Goal: Task Accomplishment & Management: Manage account settings

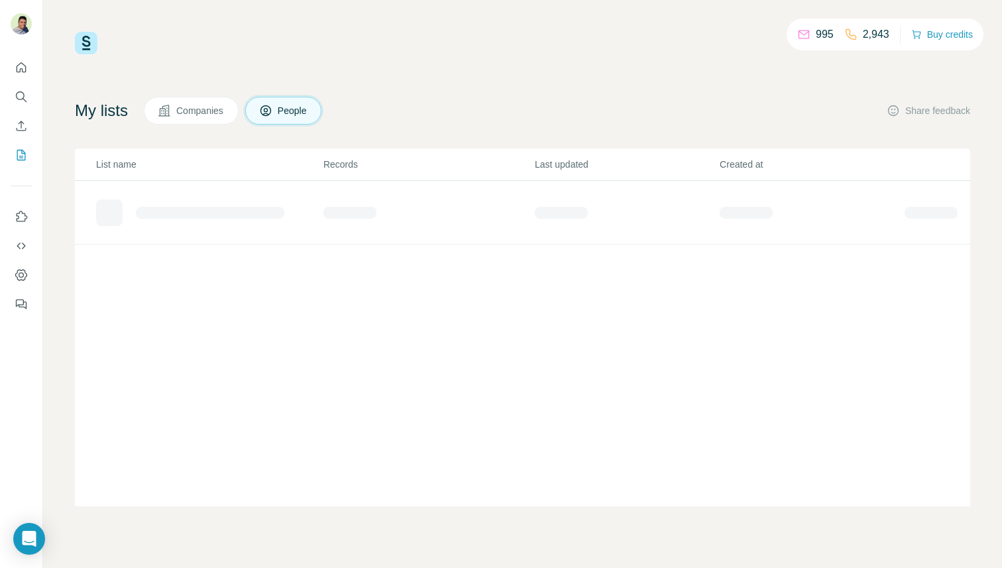
click at [154, 63] on div "995 2,943 Buy credits My lists Companies People Share feedback List name Record…" at bounding box center [522, 269] width 895 height 474
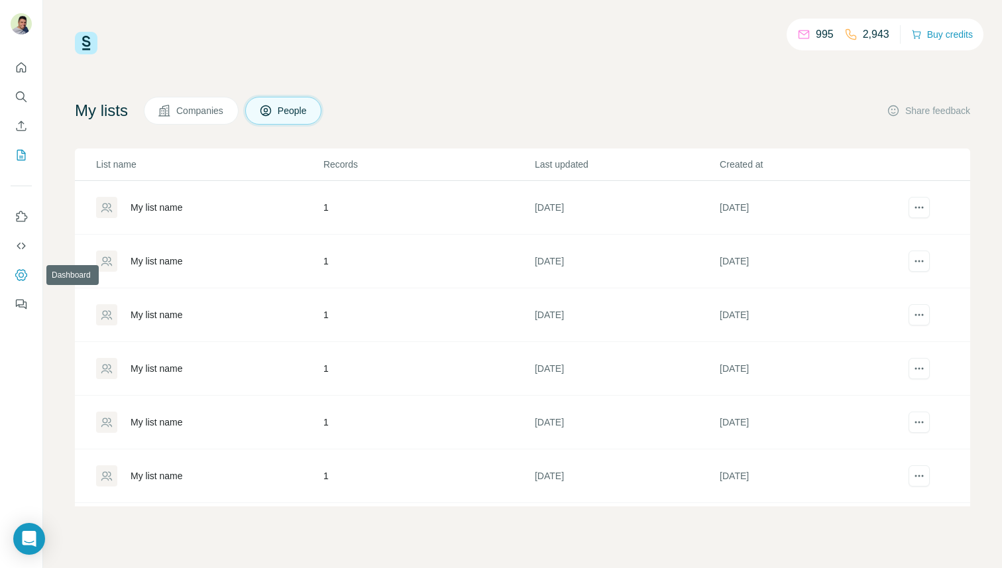
click at [21, 277] on icon "Dashboard" at bounding box center [21, 274] width 13 height 13
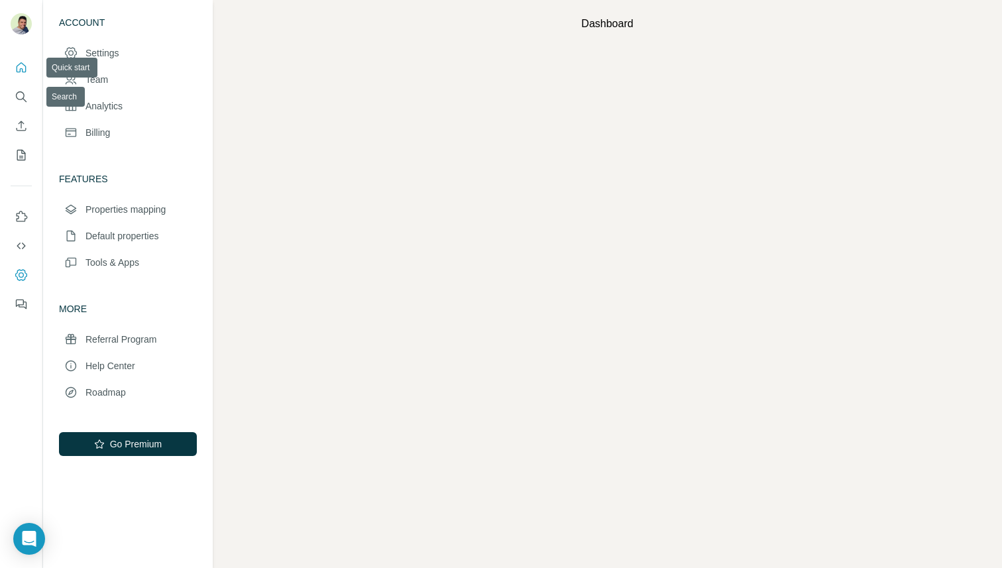
click at [16, 70] on icon "Quick start" at bounding box center [21, 67] width 13 height 13
click at [17, 95] on icon "Search" at bounding box center [21, 96] width 13 height 13
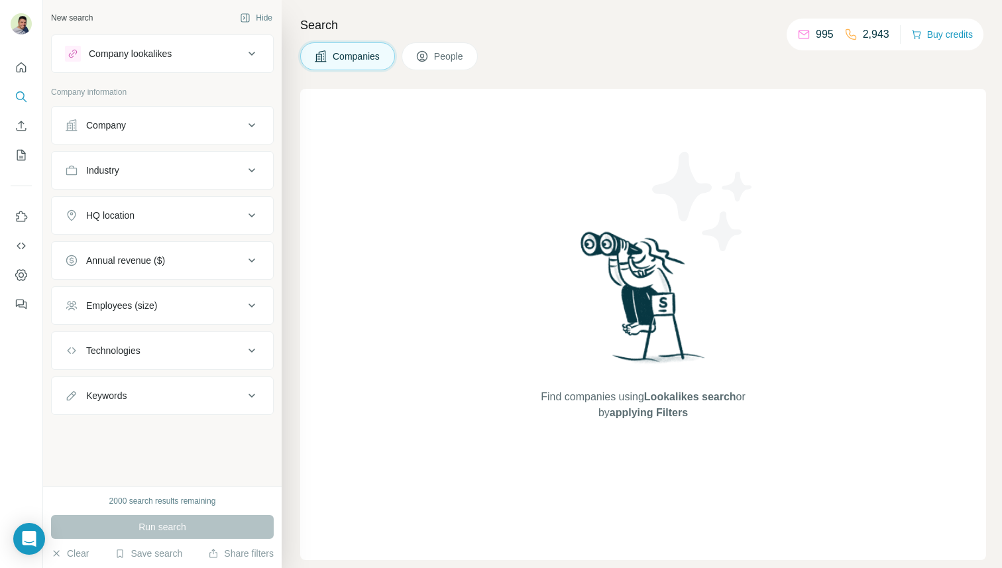
click at [447, 48] on button "People" at bounding box center [440, 56] width 77 height 28
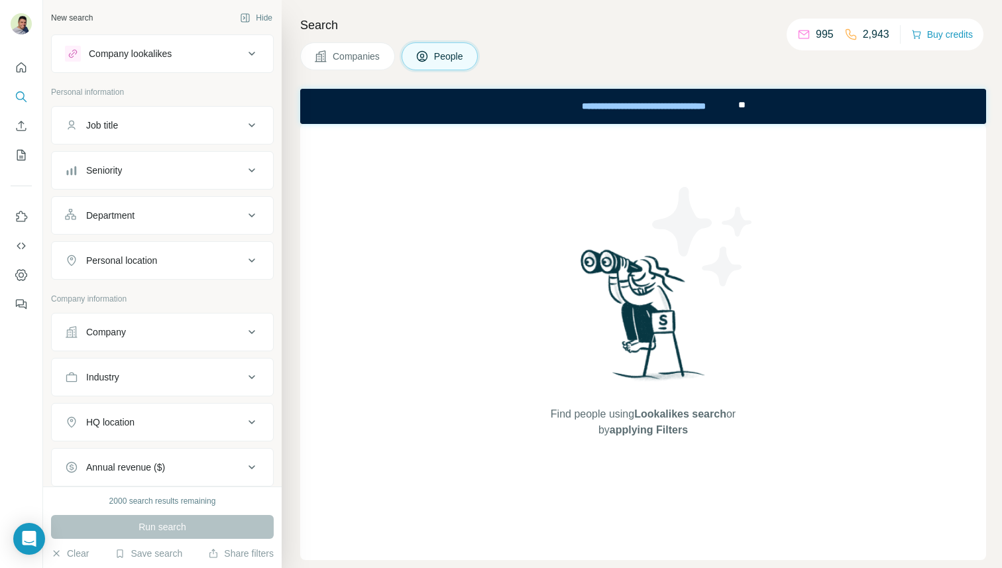
click at [197, 128] on div "Job title" at bounding box center [154, 125] width 179 height 13
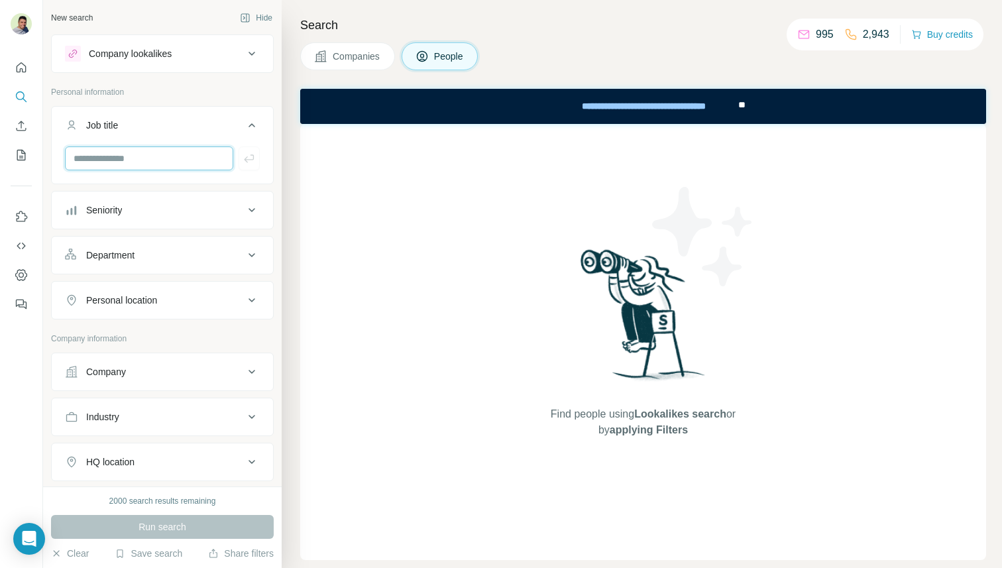
click at [154, 158] on input "text" at bounding box center [149, 158] width 168 height 24
type input "********"
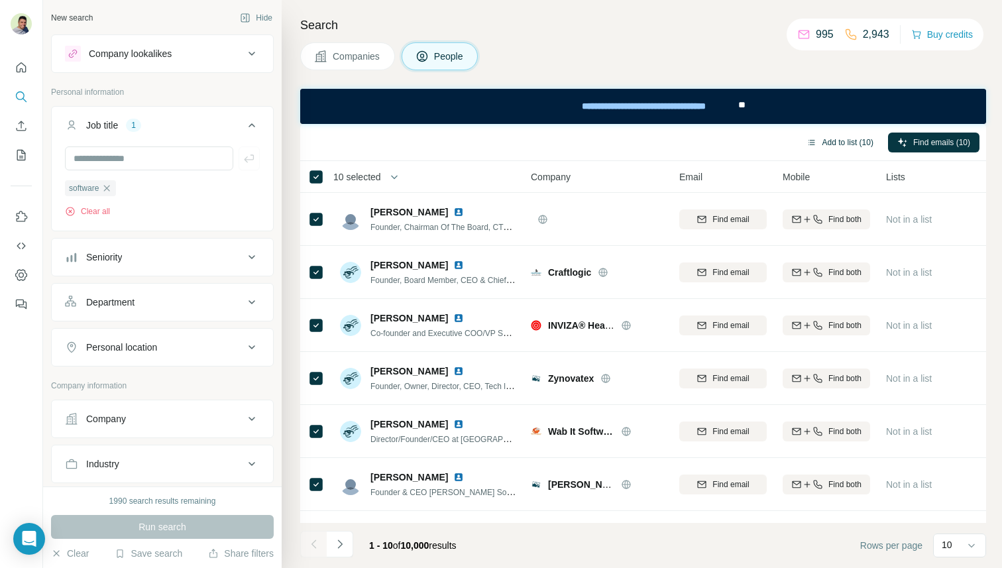
click at [860, 140] on button "Add to list (10)" at bounding box center [839, 143] width 85 height 20
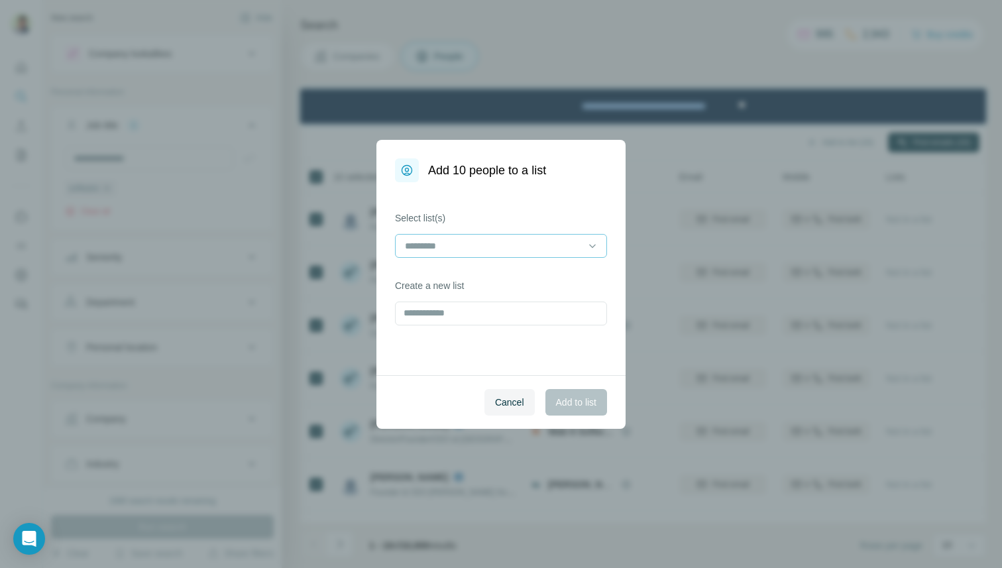
click at [531, 250] on input at bounding box center [493, 246] width 179 height 15
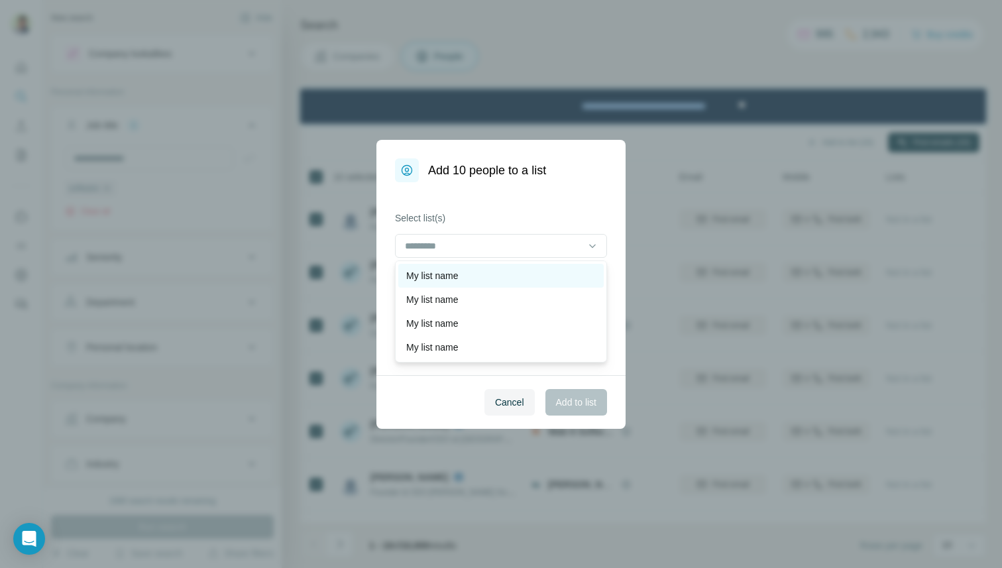
click at [496, 269] on div "My list name" at bounding box center [501, 275] width 190 height 13
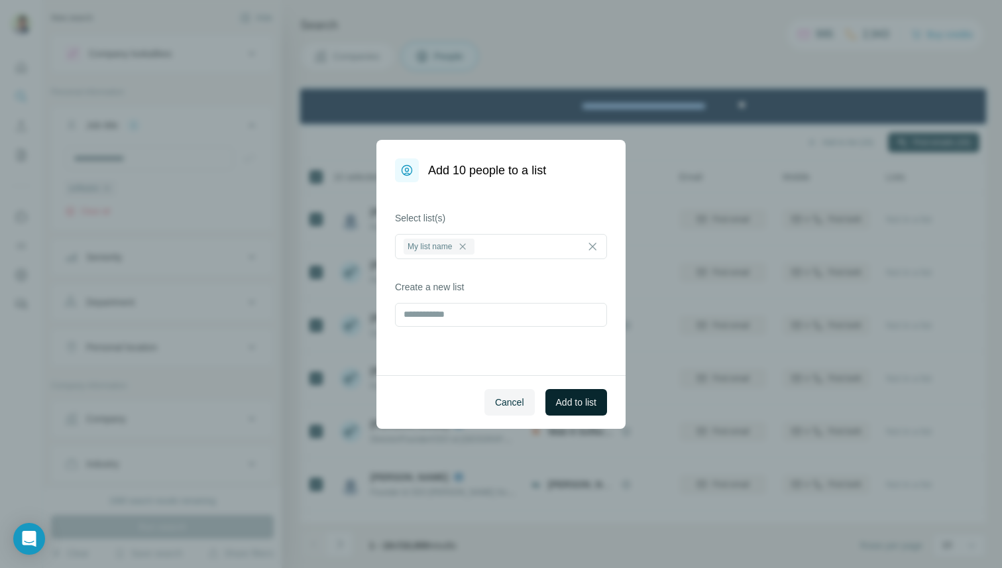
click at [571, 398] on span "Add to list" at bounding box center [576, 402] width 40 height 13
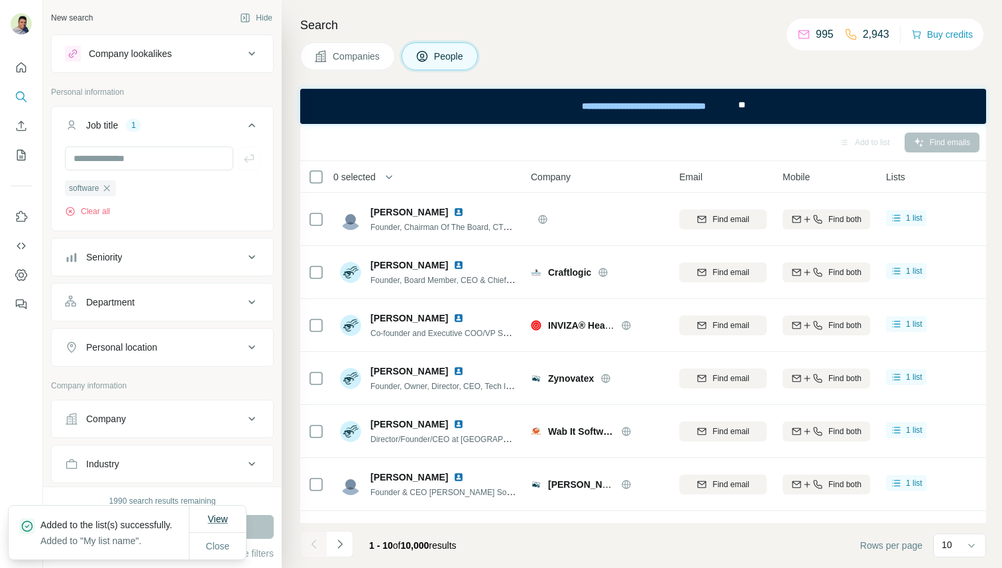
click at [221, 514] on span "View" at bounding box center [217, 519] width 20 height 11
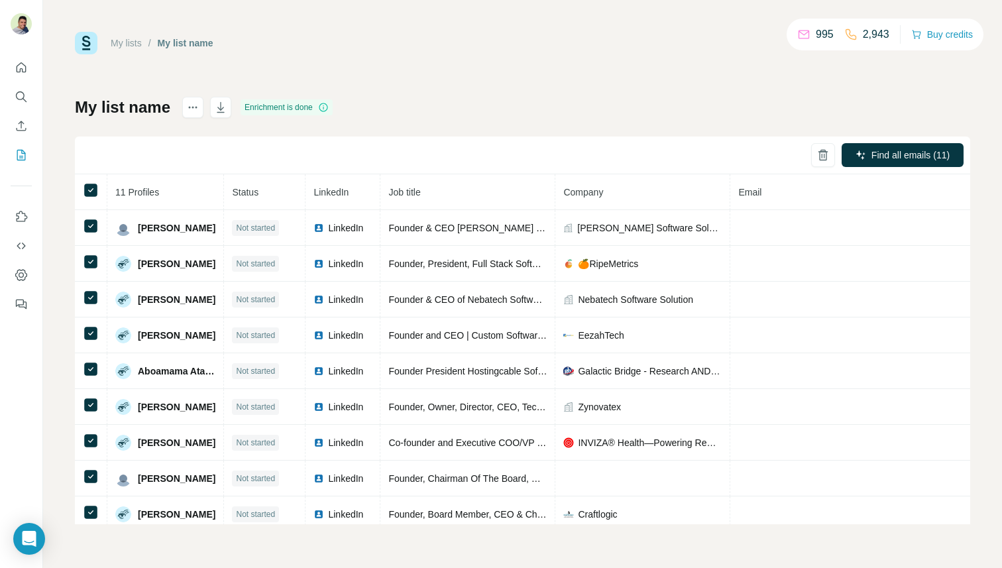
click at [496, 91] on div "My lists / My list name 995 2,943 Buy credits My list name Enrichment is done F…" at bounding box center [522, 278] width 895 height 492
click at [480, 50] on div "My lists / My list name 995 2,943 [PERSON_NAME] credits" at bounding box center [522, 43] width 895 height 23
click at [549, 39] on div "My lists / My list name 995 2,943 [PERSON_NAME] credits" at bounding box center [522, 43] width 895 height 23
